Goal: Task Accomplishment & Management: Manage account settings

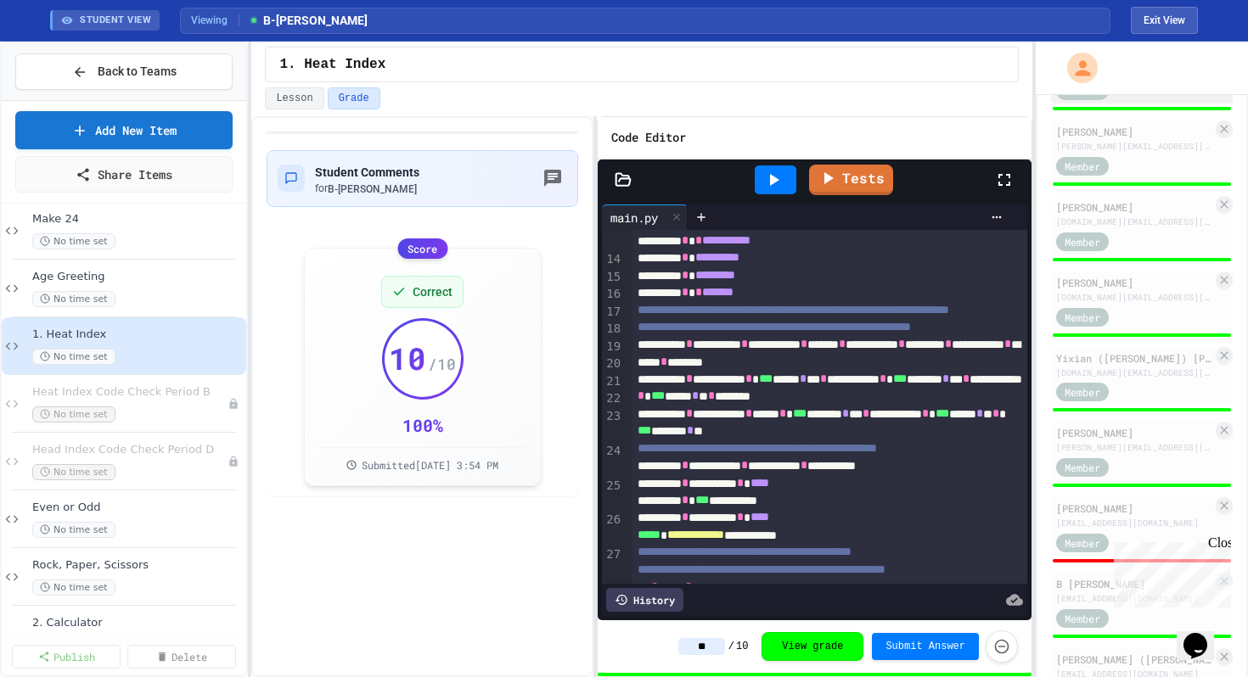
scroll to position [1064, 0]
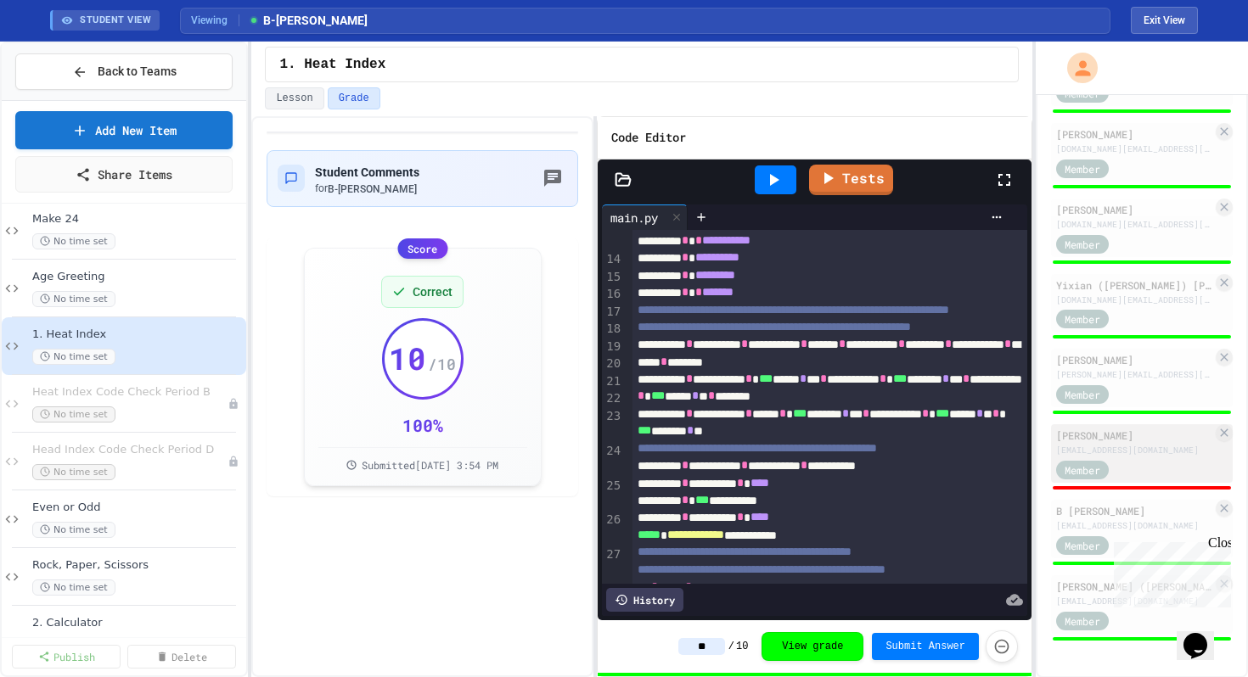
click at [1109, 452] on div "[EMAIL_ADDRESS][DOMAIN_NAME]" at bounding box center [1134, 450] width 156 height 13
type input "*"
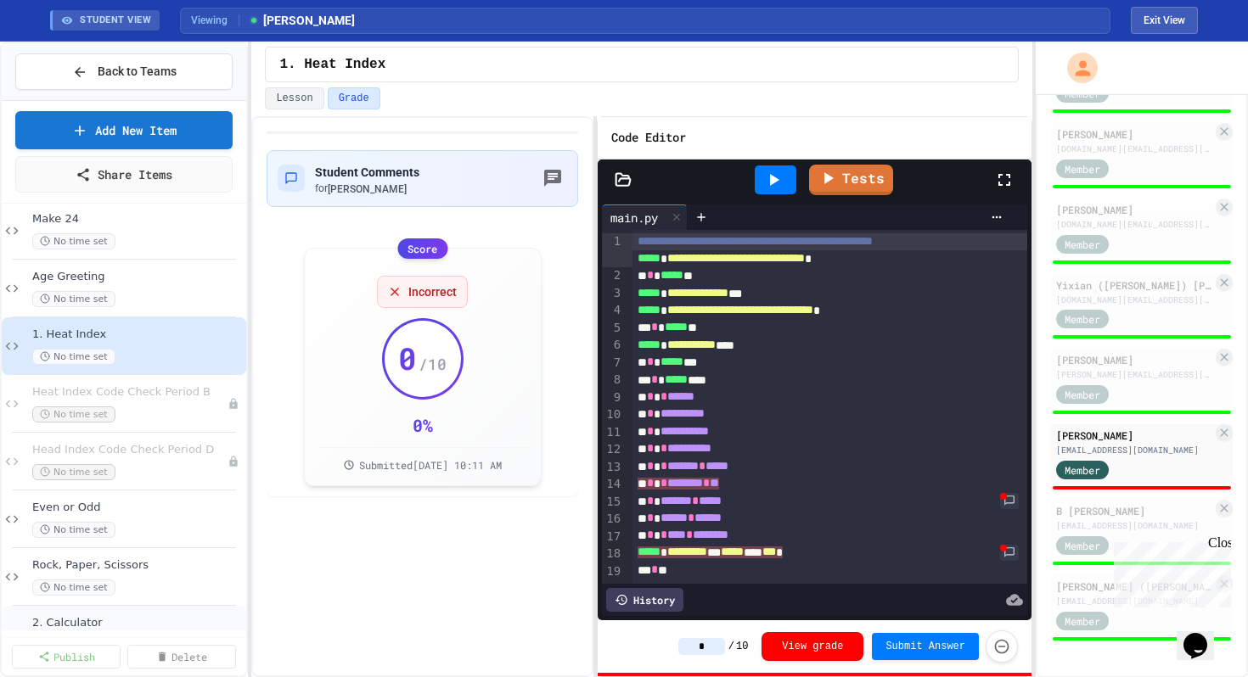
scroll to position [203, 0]
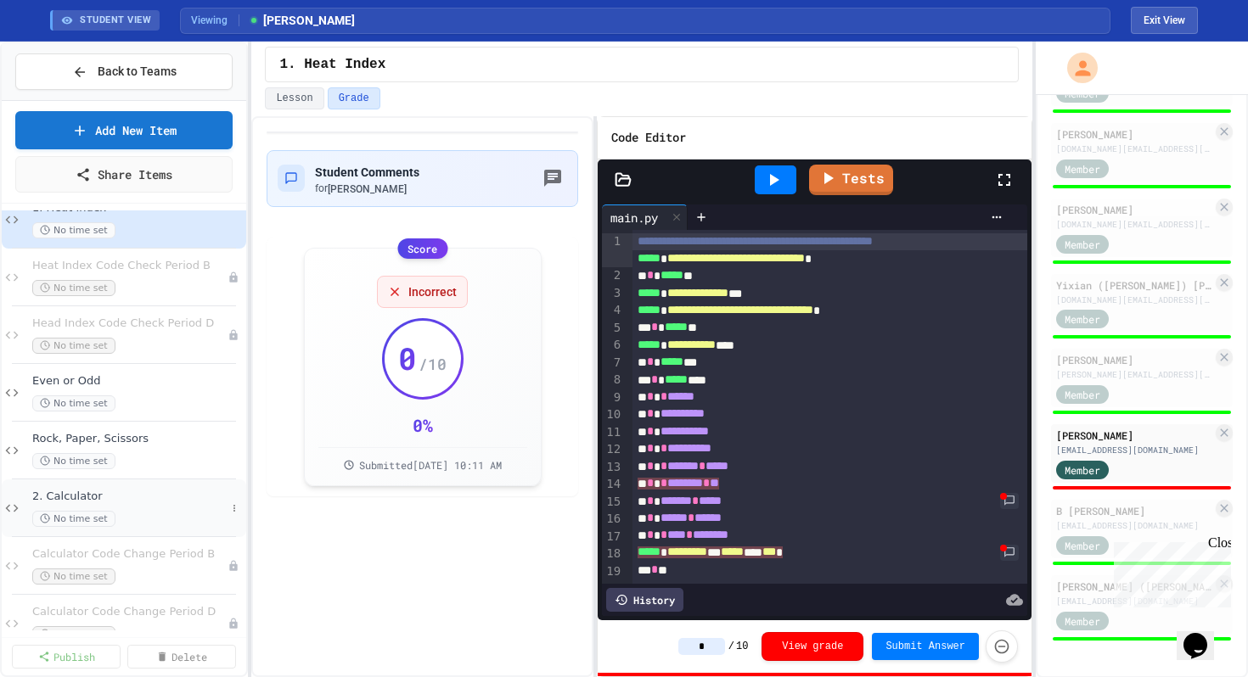
click at [134, 495] on span "2. Calculator" at bounding box center [129, 497] width 194 height 14
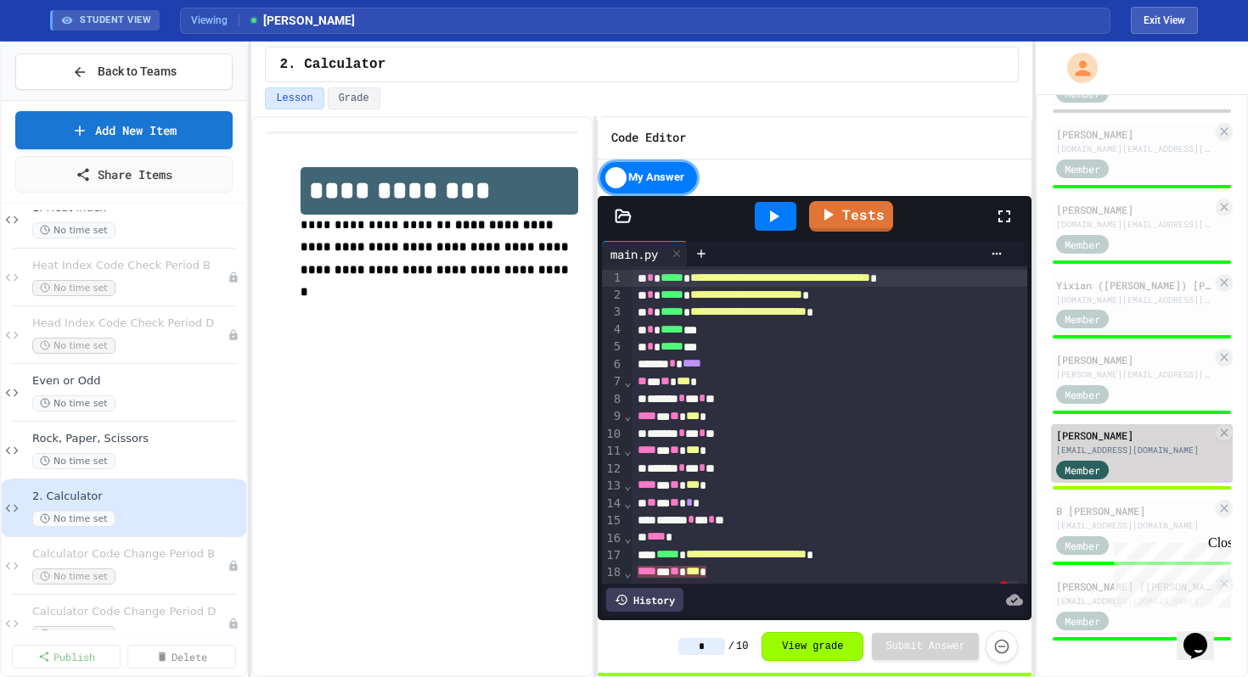
click at [1105, 449] on div "[EMAIL_ADDRESS][DOMAIN_NAME]" at bounding box center [1134, 450] width 156 height 13
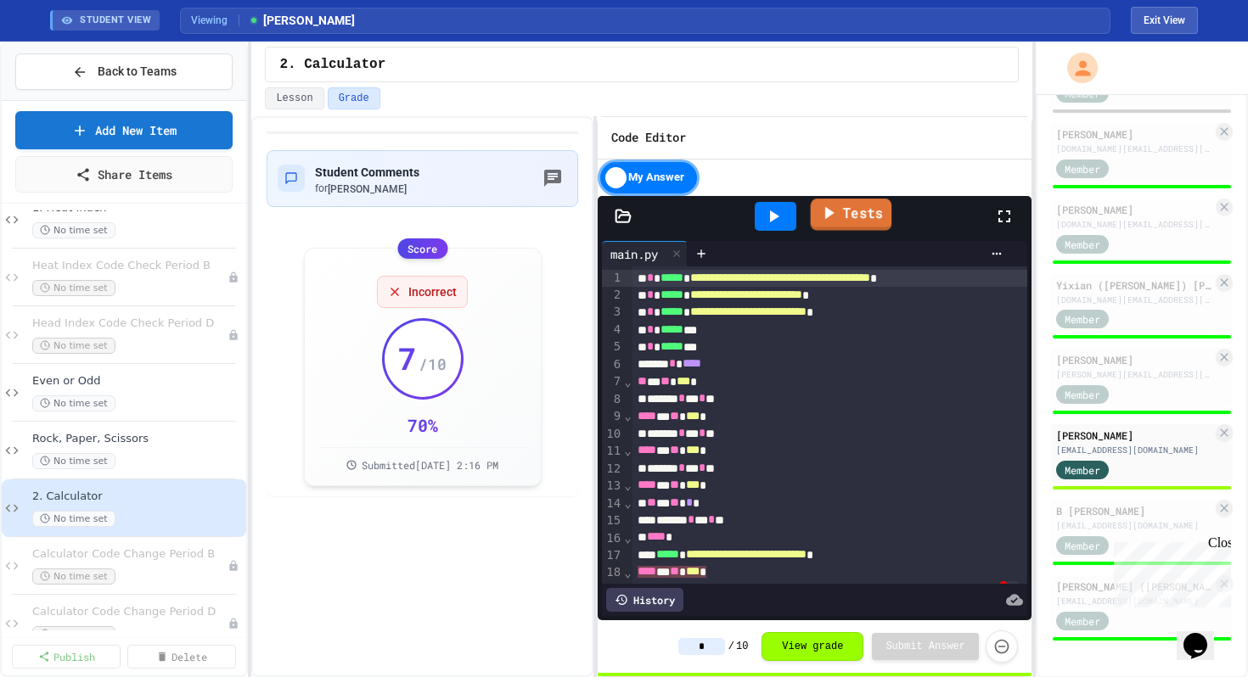
click at [835, 209] on icon at bounding box center [828, 212] width 20 height 21
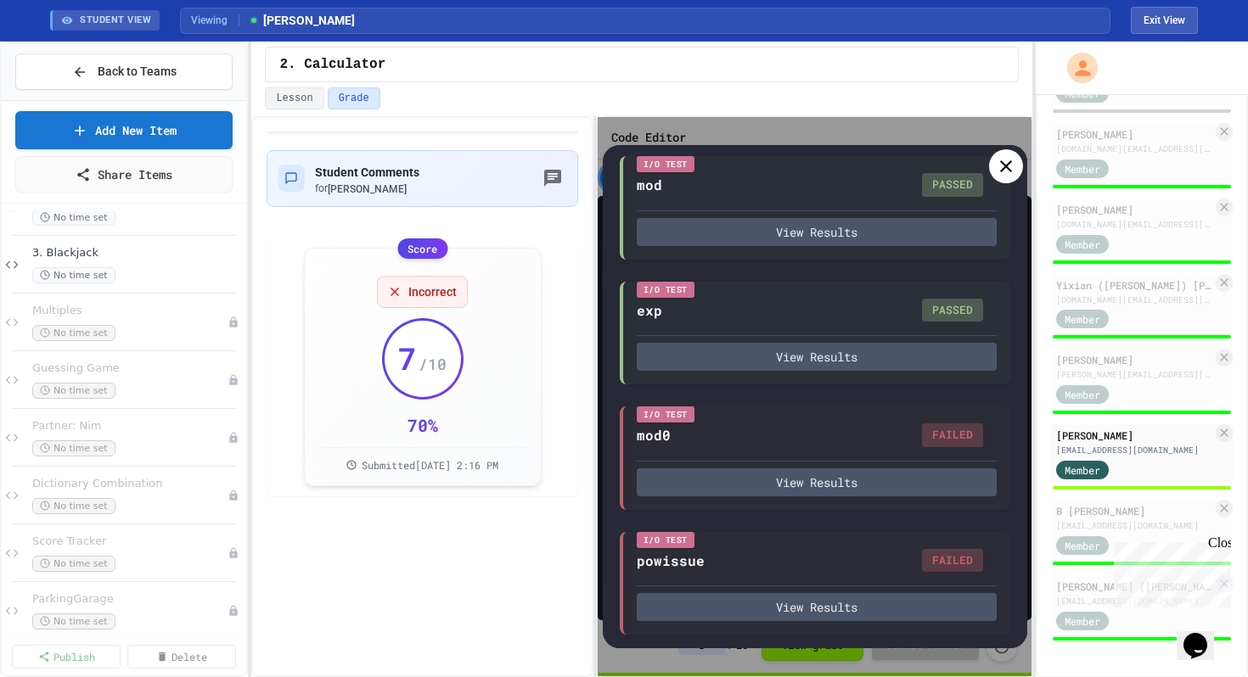
scroll to position [697, 0]
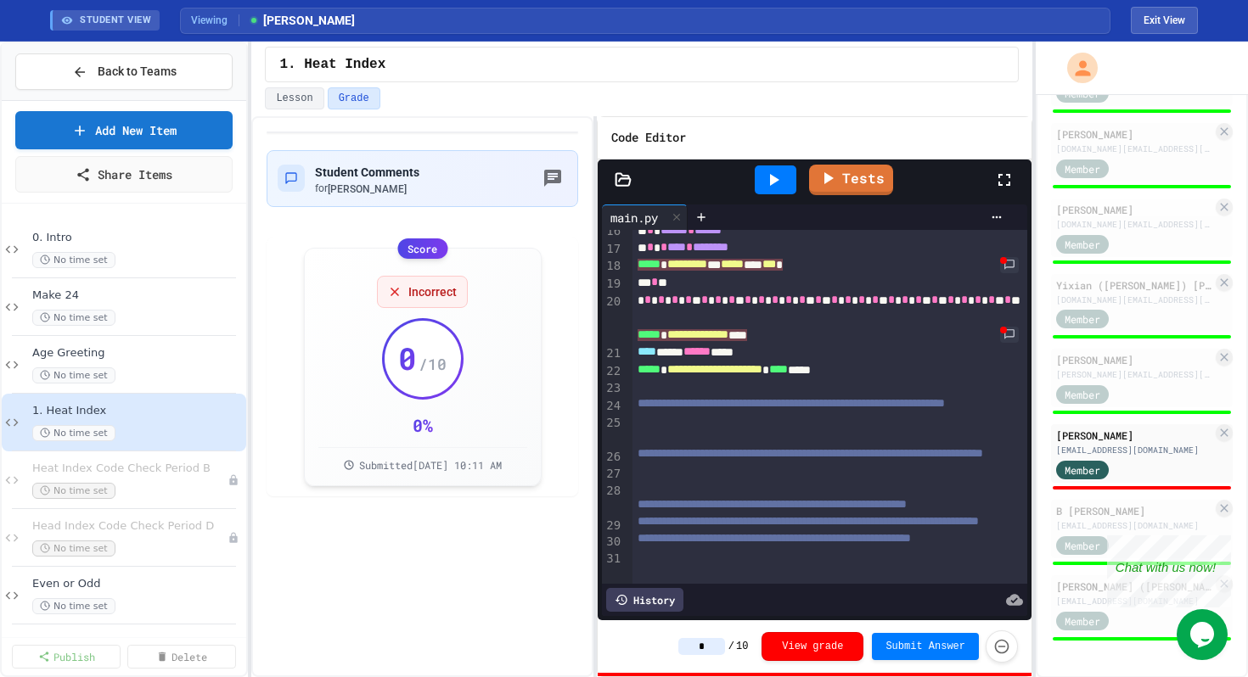
scroll to position [281, 0]
